Goal: Information Seeking & Learning: Learn about a topic

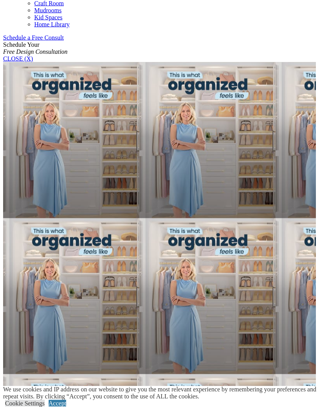
scroll to position [491, 0]
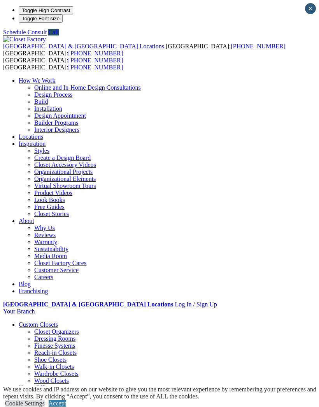
scroll to position [526, 0]
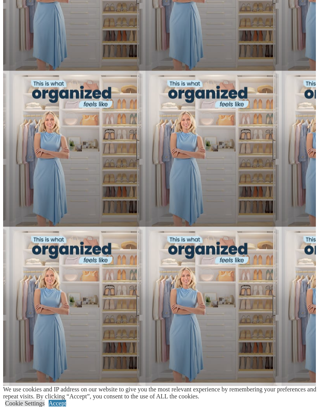
scroll to position [640, 0]
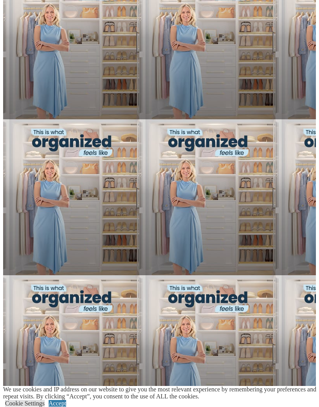
scroll to position [588, 0]
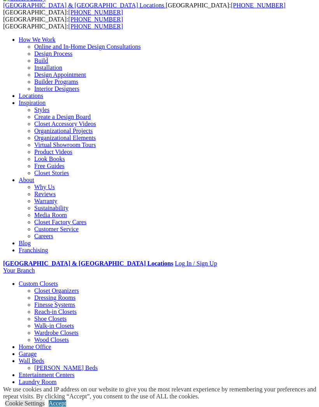
scroll to position [0, 0]
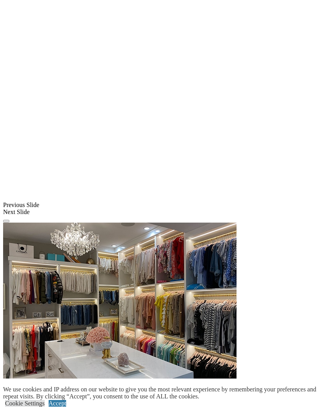
scroll to position [613, 0]
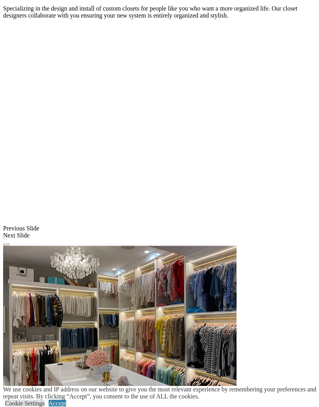
scroll to position [538, 0]
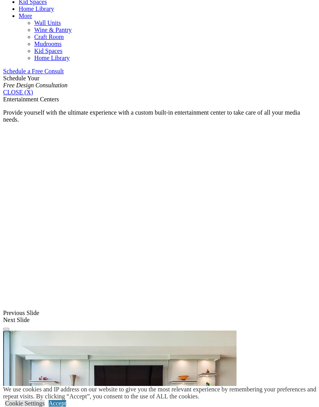
scroll to position [501, 0]
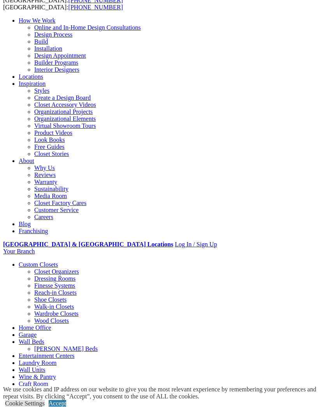
scroll to position [0, 0]
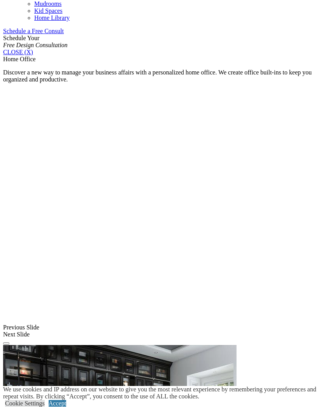
scroll to position [516, 0]
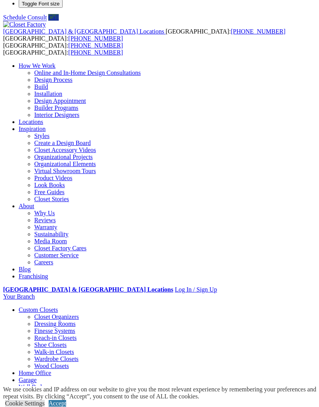
scroll to position [0, 0]
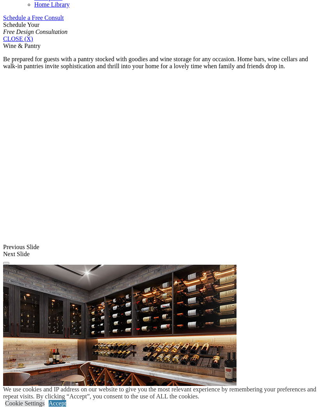
scroll to position [510, 0]
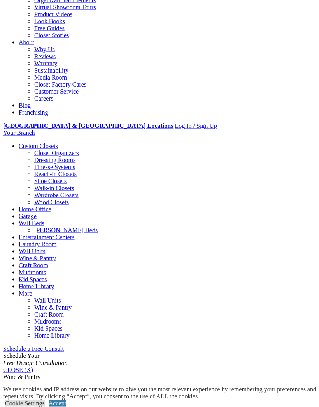
scroll to position [179, 0]
click at [0, 0] on span at bounding box center [0, 0] width 0 height 0
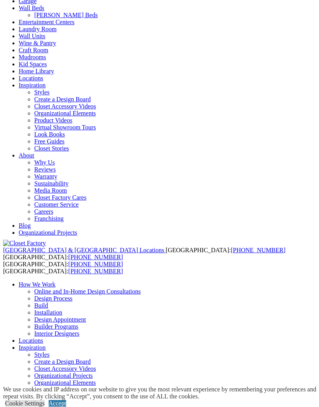
click at [0, 0] on div at bounding box center [0, 0] width 0 height 0
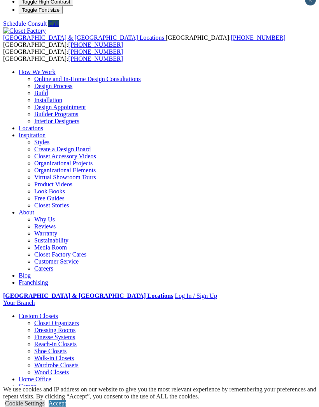
scroll to position [0, 0]
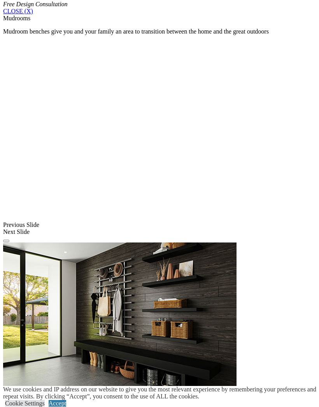
scroll to position [541, 0]
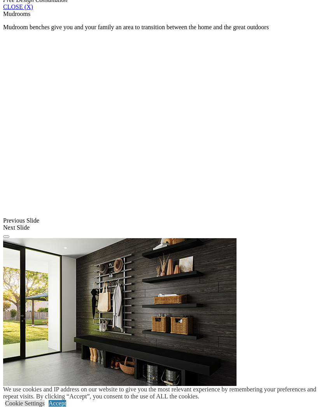
scroll to position [851, 0]
